Goal: Obtain resource: Download file/media

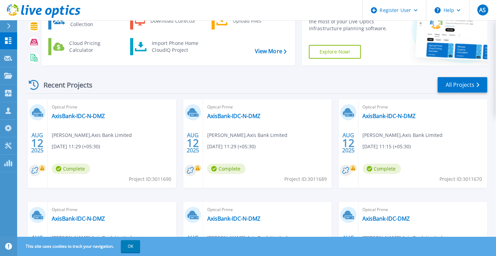
scroll to position [38, 0]
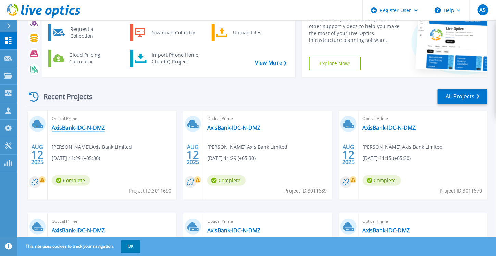
click at [86, 124] on link "AxisBank-IDC-N-DMZ" at bounding box center [78, 127] width 53 height 7
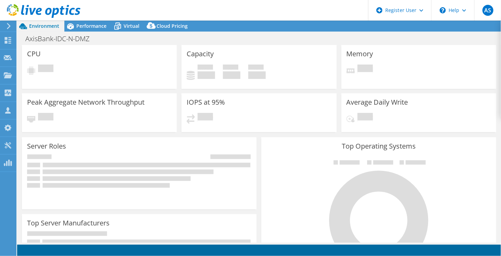
select select "USD"
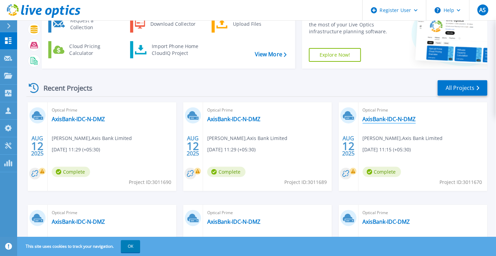
scroll to position [107, 0]
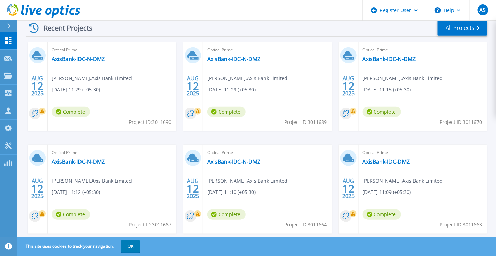
click at [306, 14] on header "Register User Help AS Dell User Alkesh Soni Alkesh.Soni@dell.com Dell My Profil…" at bounding box center [248, 10] width 496 height 21
click at [37, 14] on icon at bounding box center [39, 11] width 6 height 7
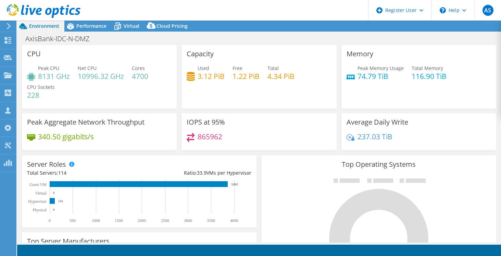
select select "USD"
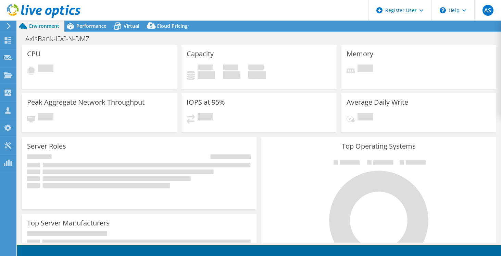
select select "USD"
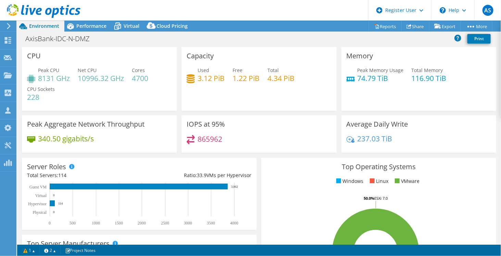
select select "USD"
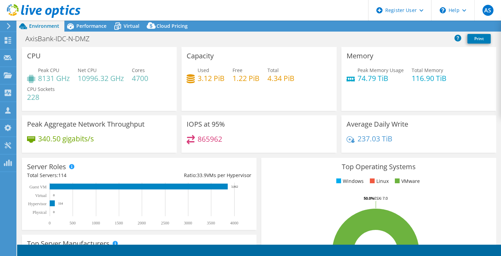
select select "USD"
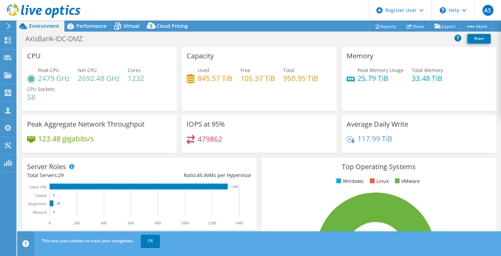
select select "USD"
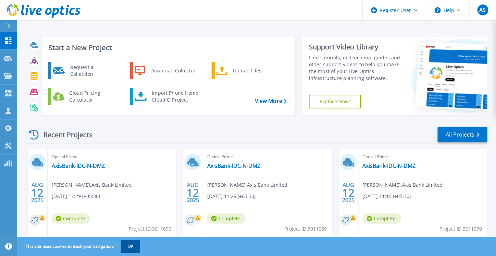
click at [131, 247] on button "OK" at bounding box center [130, 246] width 19 height 12
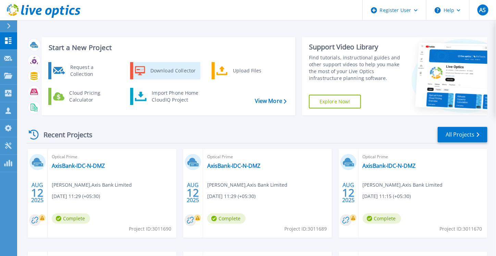
click at [152, 64] on div "Download Collector" at bounding box center [173, 71] width 52 height 14
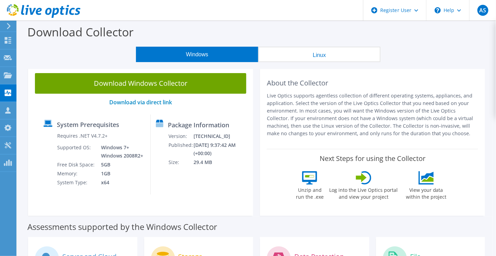
click at [37, 12] on use at bounding box center [44, 11] width 74 height 14
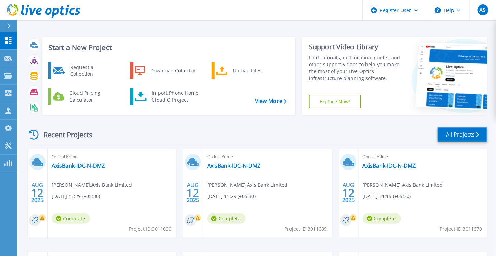
click at [453, 127] on link "All Projects" at bounding box center [463, 134] width 50 height 15
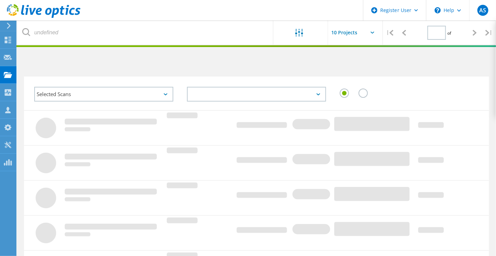
type input "1"
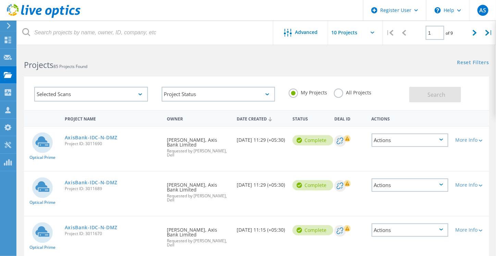
click at [33, 14] on icon at bounding box center [44, 11] width 74 height 14
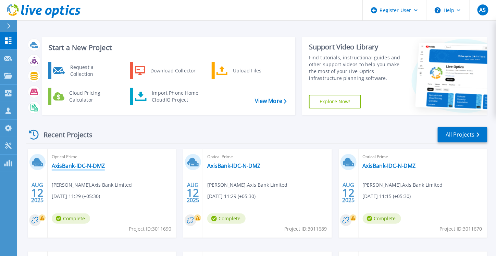
click at [82, 162] on link "AxisBank-IDC-N-DMZ" at bounding box center [78, 165] width 53 height 7
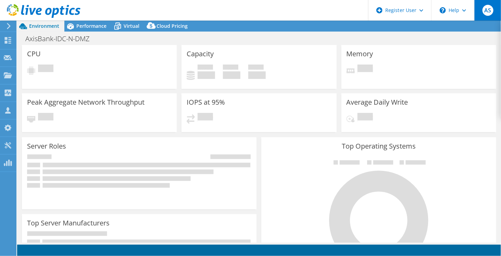
select select "USD"
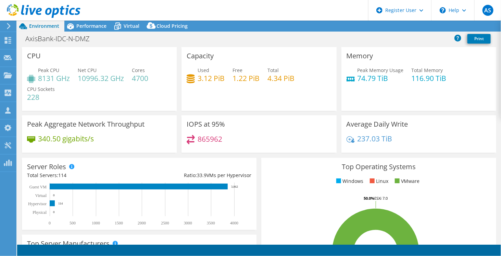
click at [46, 4] on icon at bounding box center [44, 11] width 74 height 14
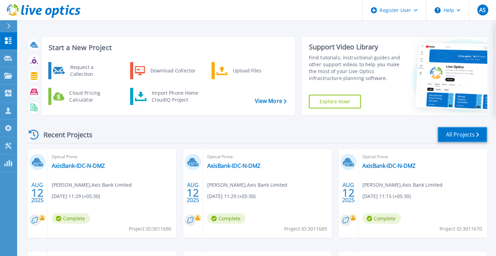
click at [459, 127] on link "All Projects" at bounding box center [463, 134] width 50 height 15
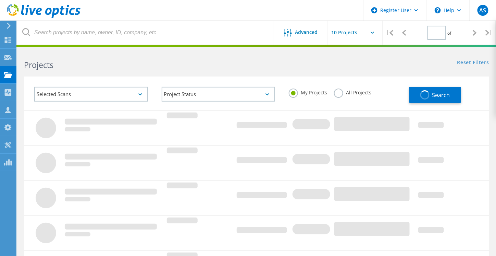
type input "1"
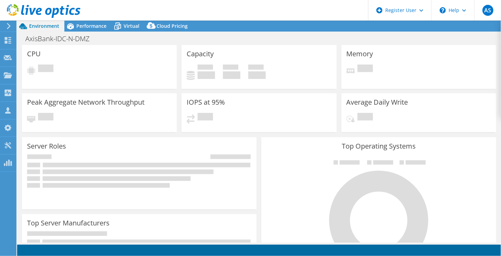
select select "USD"
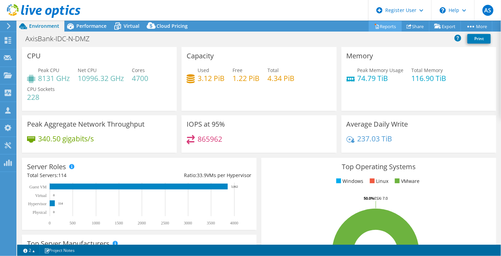
click at [387, 26] on link "Reports" at bounding box center [385, 26] width 33 height 11
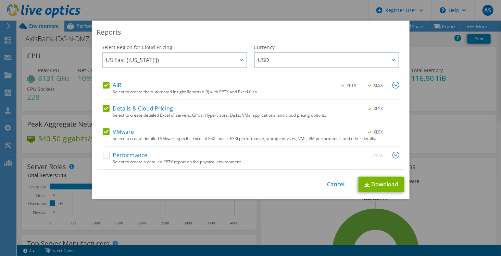
click at [139, 152] on label "Performance" at bounding box center [125, 154] width 45 height 7
click at [0, 0] on input "Performance" at bounding box center [0, 0] width 0 height 0
click at [219, 56] on span "US East ([US_STATE])" at bounding box center [176, 60] width 140 height 14
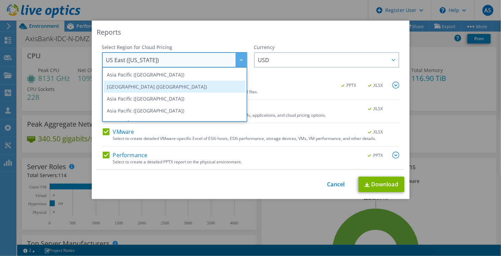
click at [143, 82] on li "[GEOGRAPHIC_DATA] ([GEOGRAPHIC_DATA])" at bounding box center [175, 87] width 142 height 12
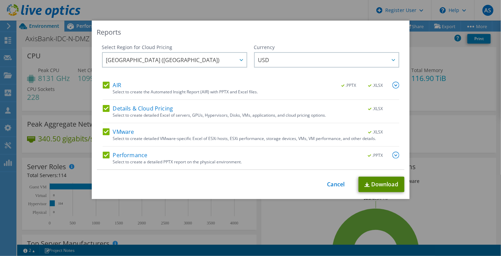
click at [377, 184] on link "Download" at bounding box center [382, 183] width 46 height 15
click at [343, 9] on div "Reports Select Region for Cloud Pricing Asia Pacific ([GEOGRAPHIC_DATA]) [GEOGR…" at bounding box center [250, 128] width 501 height 256
